Goal: Information Seeking & Learning: Understand process/instructions

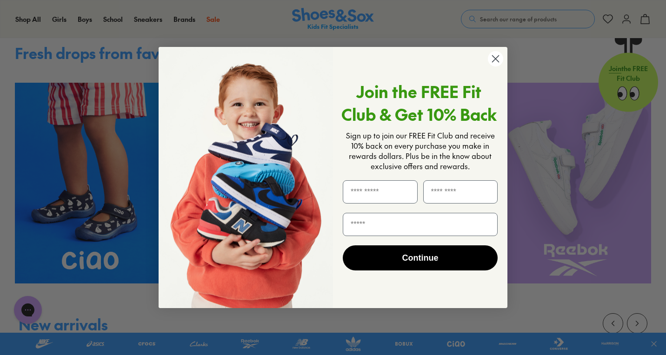
scroll to position [195, 0]
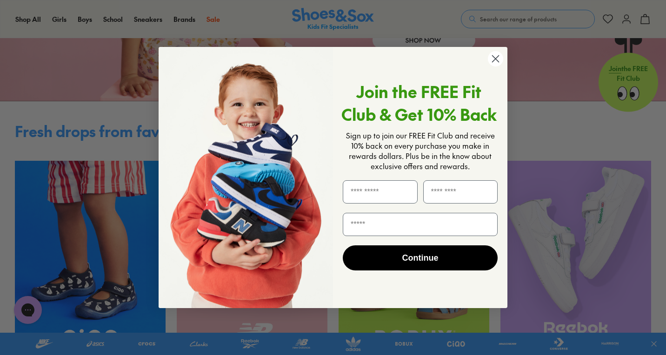
click at [497, 58] on circle "Close dialog" at bounding box center [495, 58] width 15 height 15
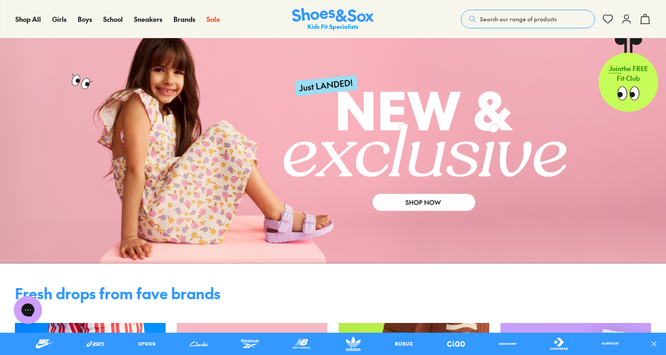
scroll to position [32, 0]
click at [285, 232] on link at bounding box center [333, 144] width 666 height 239
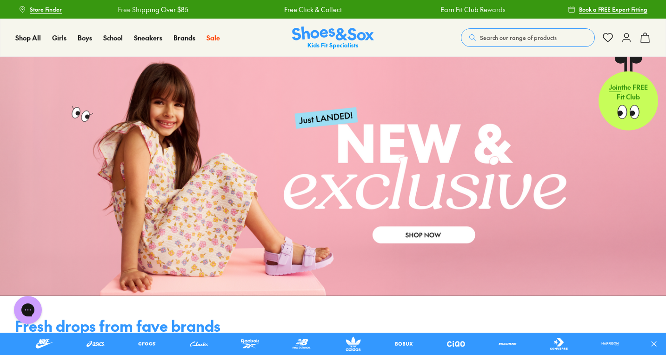
scroll to position [0, 0]
click at [185, 218] on link at bounding box center [333, 176] width 666 height 239
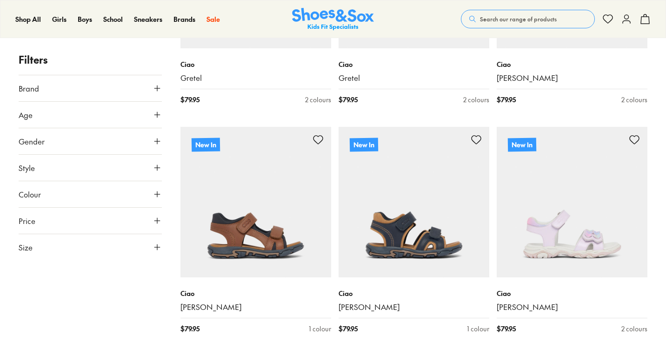
scroll to position [2192, 0]
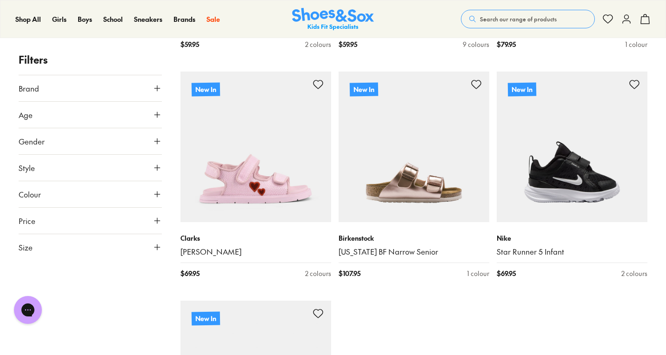
scroll to position [4800, 0]
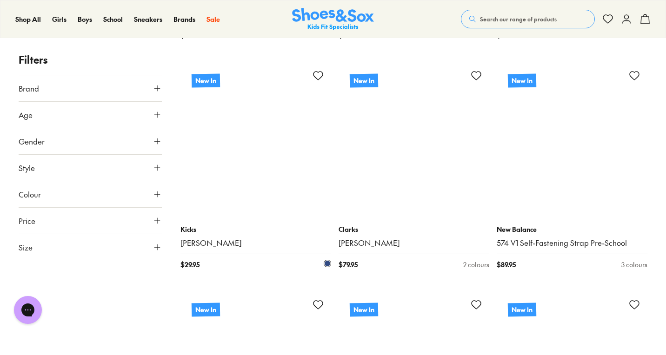
scroll to position [7919, 0]
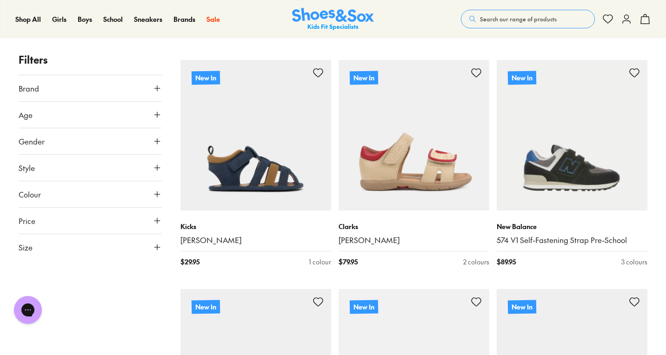
click at [298, 18] on img at bounding box center [333, 19] width 82 height 23
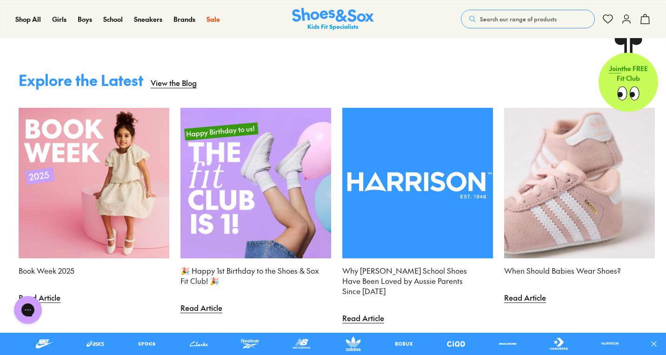
scroll to position [2061, 0]
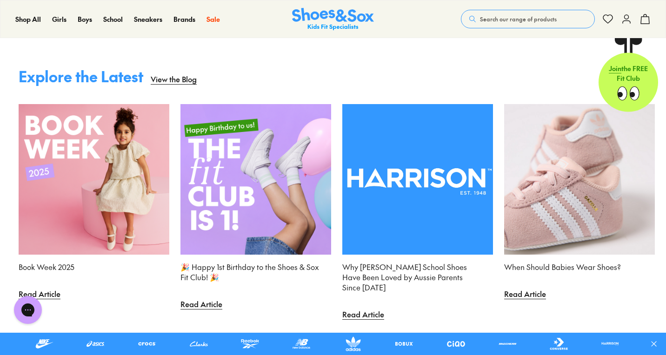
click at [140, 210] on img at bounding box center [94, 179] width 151 height 151
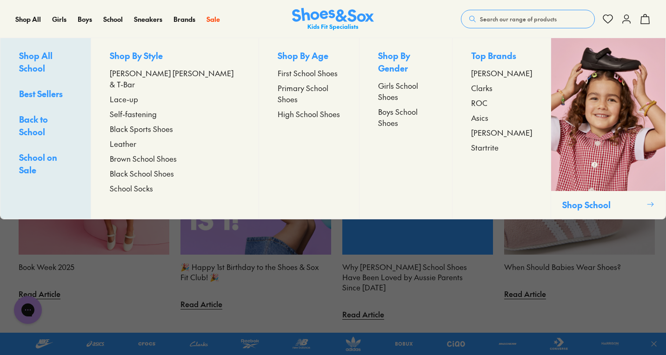
click at [281, 182] on div "Shop By Age First School Shoes Primary School Shoes High School Shoes" at bounding box center [308, 128] width 100 height 181
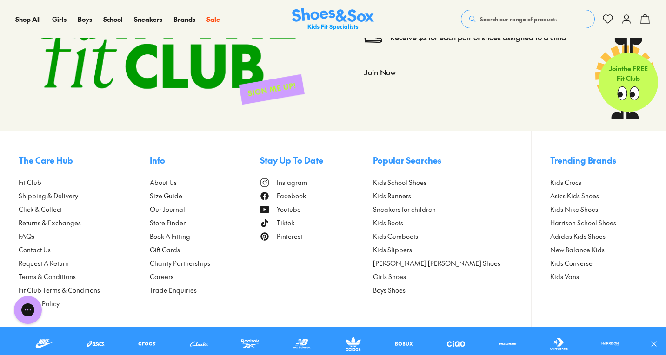
scroll to position [2543, 0]
click at [182, 201] on span "Size Guide" at bounding box center [166, 196] width 33 height 10
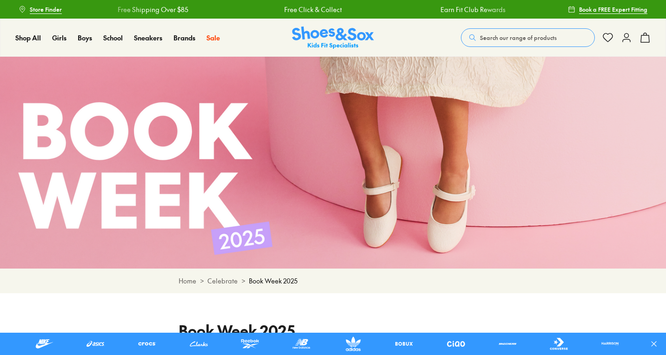
click at [328, 249] on img at bounding box center [333, 163] width 666 height 212
click at [407, 143] on img at bounding box center [333, 163] width 666 height 212
click at [376, 75] on img at bounding box center [333, 163] width 666 height 212
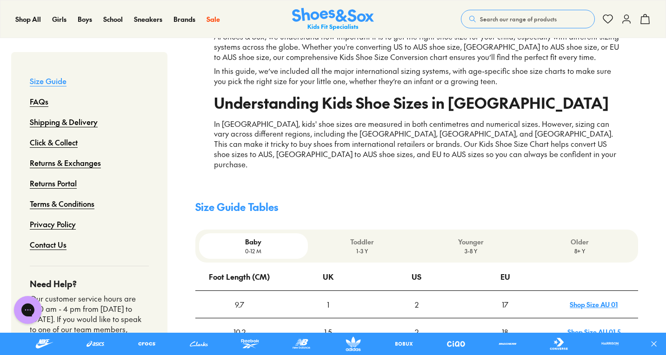
scroll to position [146, 0]
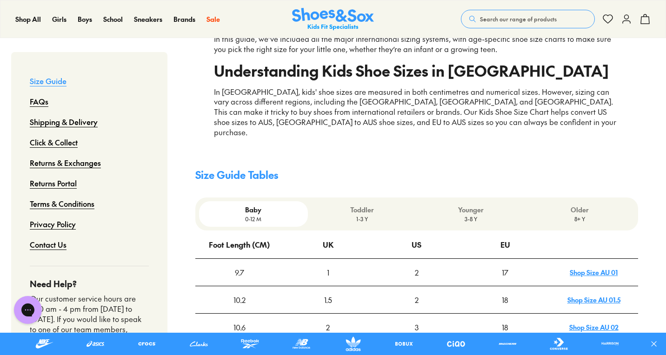
click at [469, 215] on p "3-8 Y" at bounding box center [470, 219] width 101 height 8
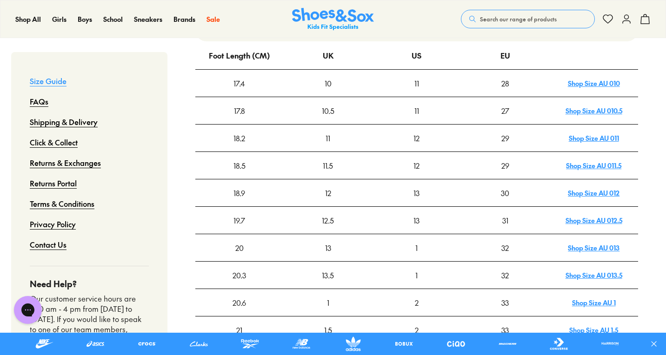
scroll to position [265, 0]
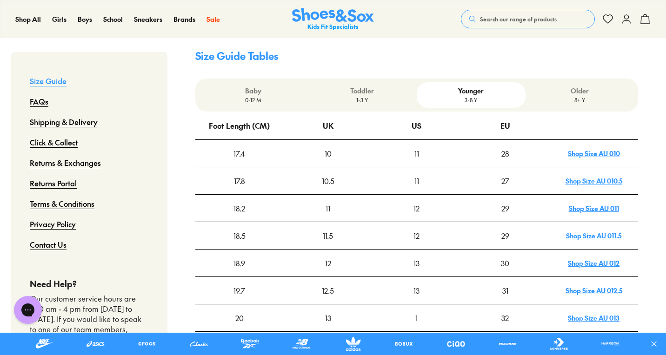
click at [585, 86] on p "Older" at bounding box center [579, 91] width 101 height 10
